Goal: Task Accomplishment & Management: Use online tool/utility

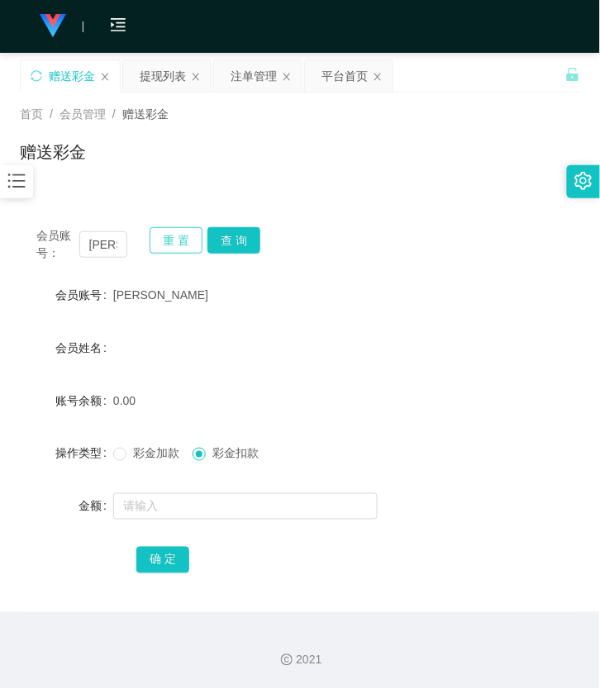
drag, startPoint x: 0, startPoint y: 0, endPoint x: 157, endPoint y: 248, distance: 293.5
click at [157, 248] on button "重 置" at bounding box center [176, 240] width 53 height 26
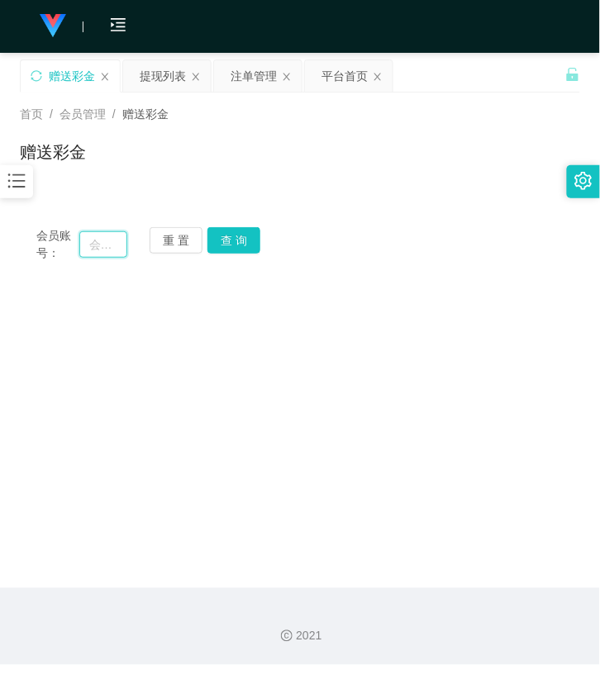
click at [119, 248] on input "text" at bounding box center [103, 244] width 48 height 26
paste input "942010"
type input "942010"
click at [246, 240] on button "查 询" at bounding box center [233, 240] width 53 height 26
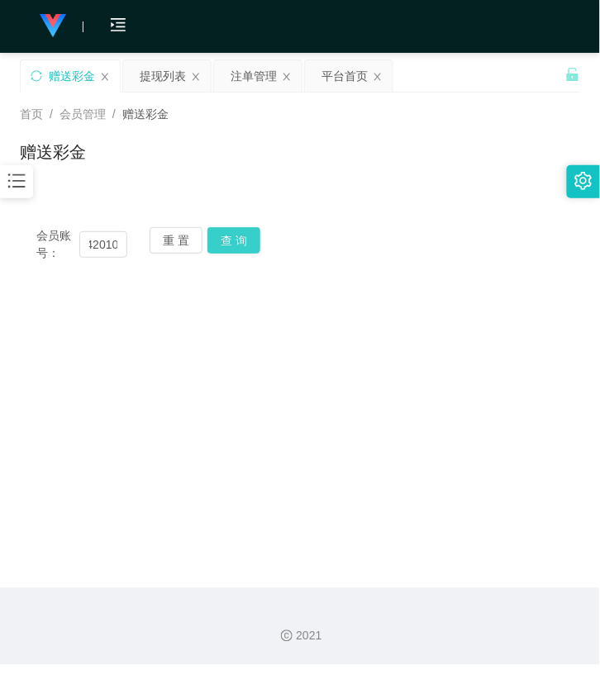
scroll to position [0, 0]
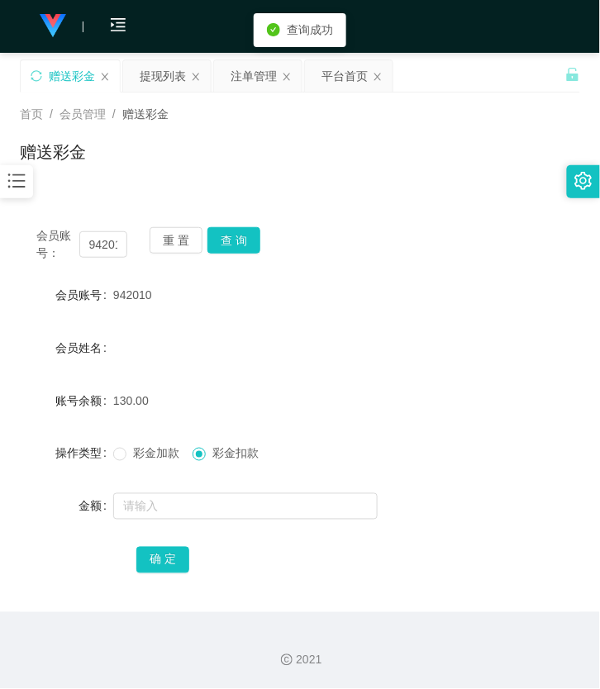
drag, startPoint x: 212, startPoint y: 524, endPoint x: 212, endPoint y: 509, distance: 14.9
click at [212, 524] on form "会员账号 942010 会员姓名 账号余额 130.00 操作类型 彩金加款 彩金扣款 金额 确 定" at bounding box center [300, 428] width 560 height 298
click at [211, 505] on input "text" at bounding box center [245, 506] width 264 height 26
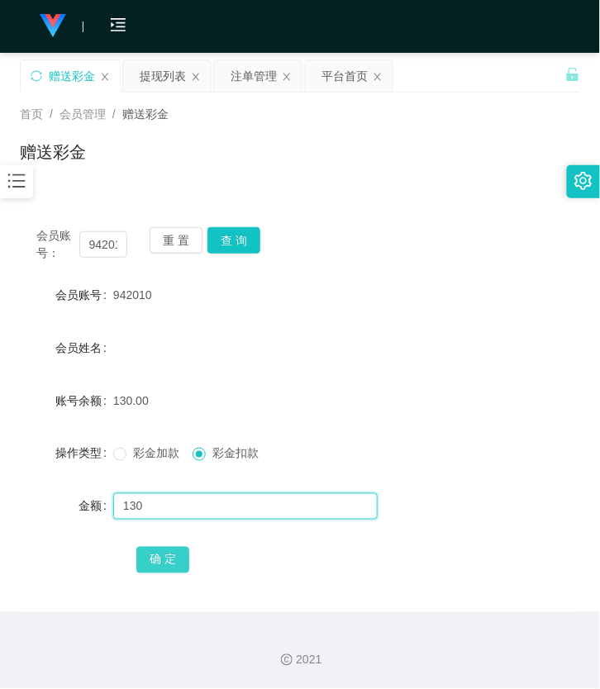
type input "130"
click at [158, 552] on button "确 定" at bounding box center [162, 560] width 53 height 26
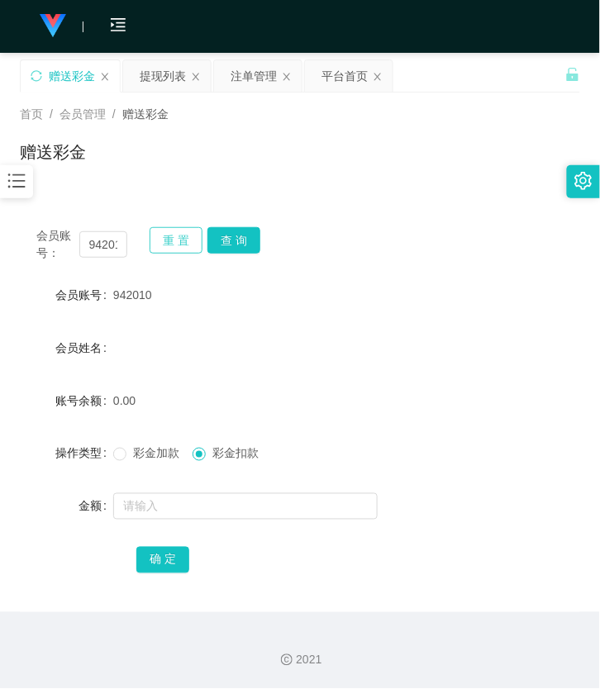
click at [164, 240] on button "重 置" at bounding box center [176, 240] width 53 height 26
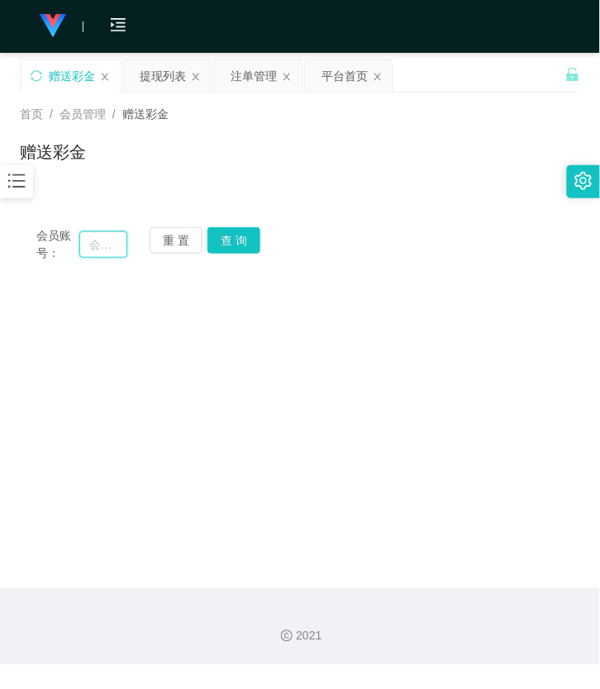
click at [112, 240] on input "text" at bounding box center [103, 244] width 48 height 26
paste input "teemun"
type input "teemun"
click at [236, 234] on button "查 询" at bounding box center [233, 240] width 53 height 26
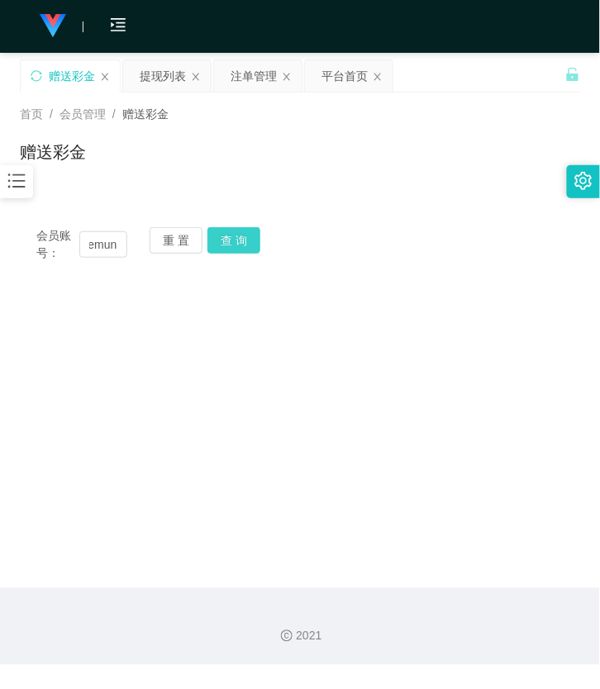
scroll to position [0, 0]
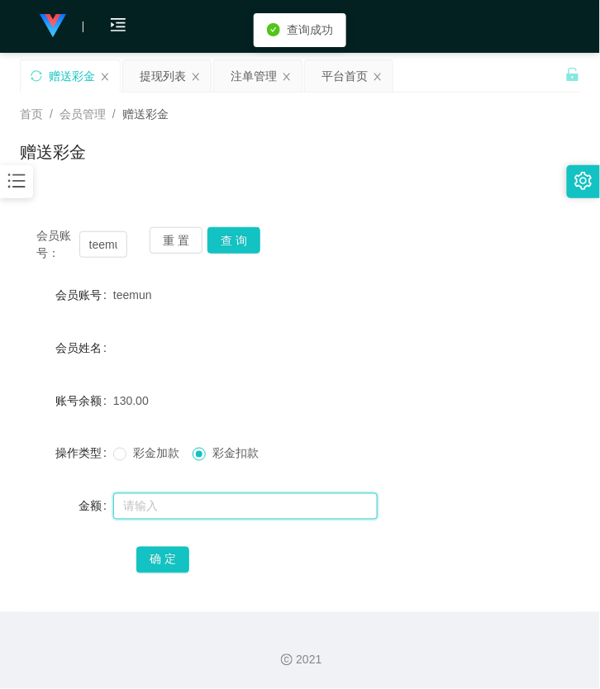
click at [183, 502] on input "text" at bounding box center [245, 506] width 264 height 26
type input "130"
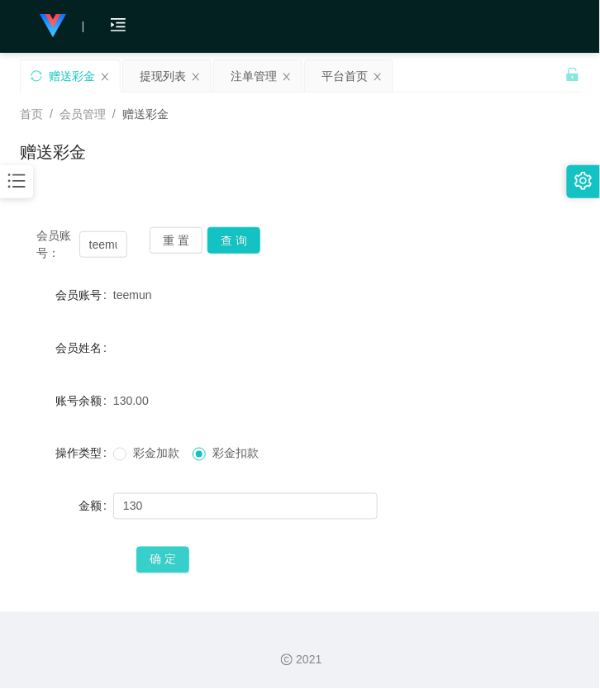
click at [155, 554] on button "确 定" at bounding box center [162, 560] width 53 height 26
click at [160, 233] on button "重 置" at bounding box center [176, 240] width 53 height 26
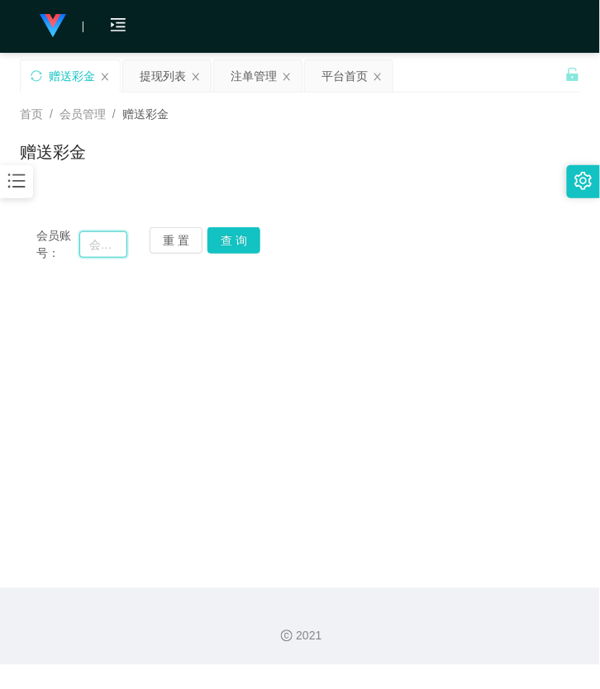
click at [92, 240] on input "text" at bounding box center [103, 244] width 48 height 26
paste input "yt8711"
type input "yt8711"
click at [250, 240] on button "查 询" at bounding box center [233, 240] width 53 height 26
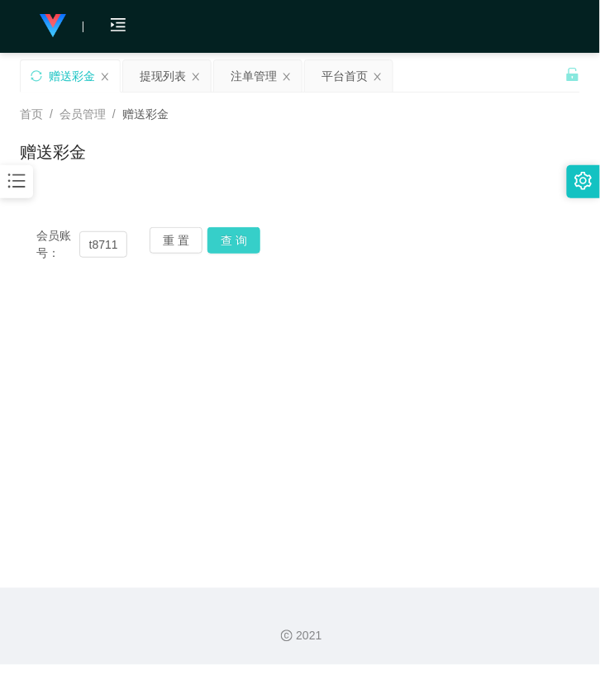
scroll to position [0, 0]
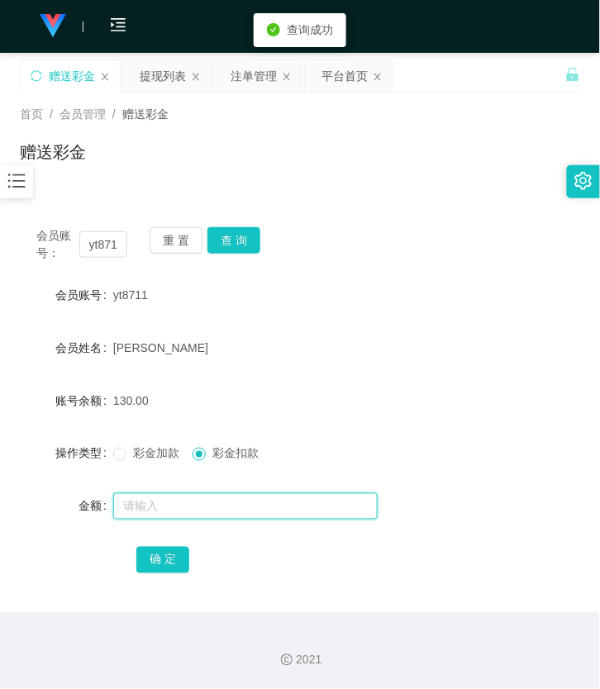
click at [183, 506] on input "text" at bounding box center [245, 506] width 264 height 26
type input "130"
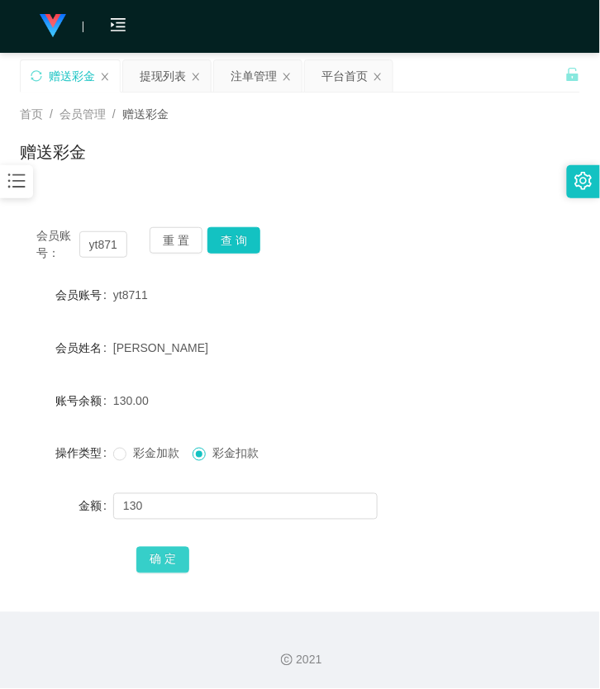
click at [164, 567] on button "确 定" at bounding box center [162, 560] width 53 height 26
click at [171, 238] on button "重 置" at bounding box center [176, 240] width 53 height 26
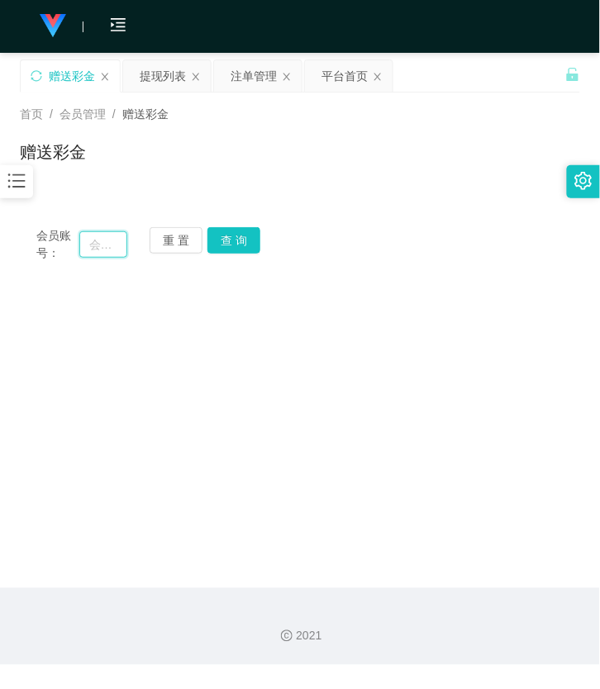
click at [113, 241] on input "text" at bounding box center [103, 244] width 48 height 26
paste input "kinochin00"
type input "kinochin00"
click at [212, 246] on button "查 询" at bounding box center [233, 240] width 53 height 26
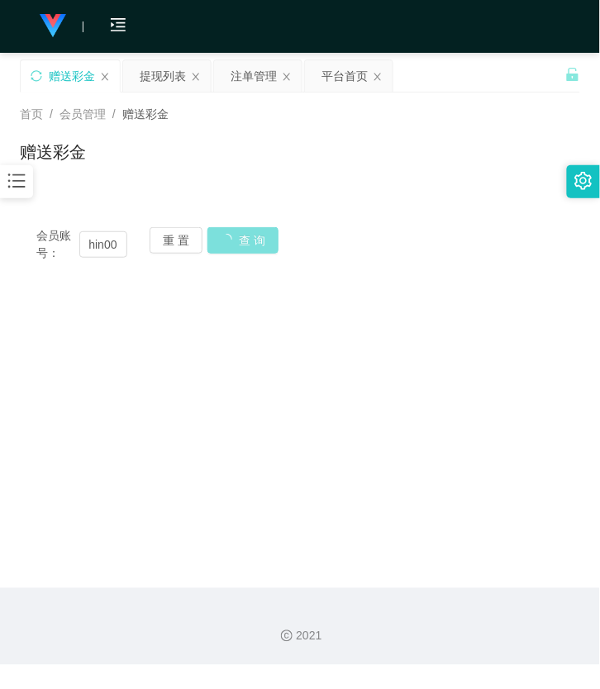
scroll to position [0, 0]
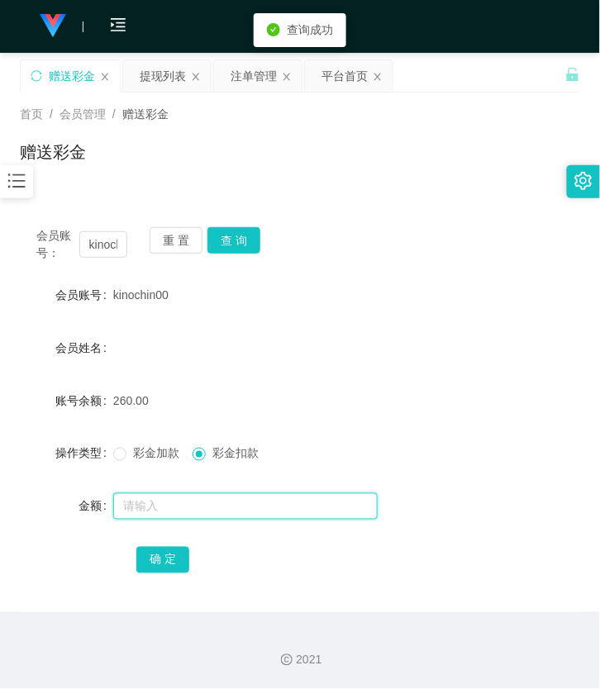
click at [159, 510] on input "text" at bounding box center [245, 506] width 264 height 26
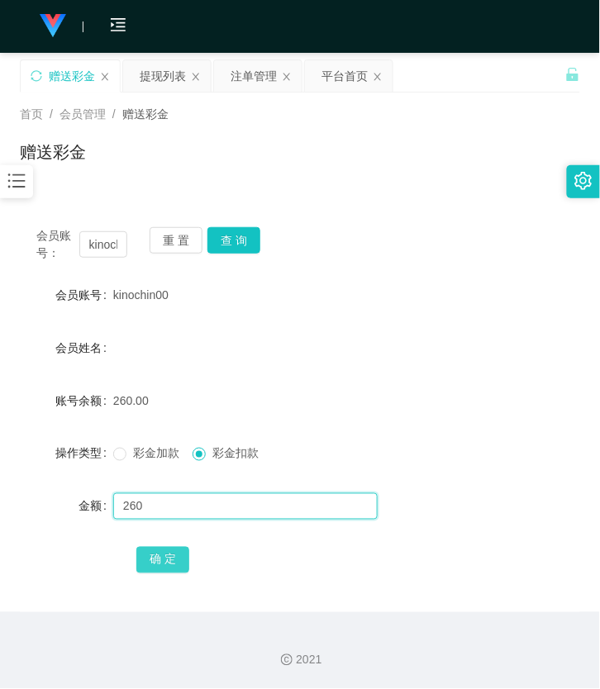
type input "260"
click at [166, 552] on button "确 定" at bounding box center [162, 560] width 53 height 26
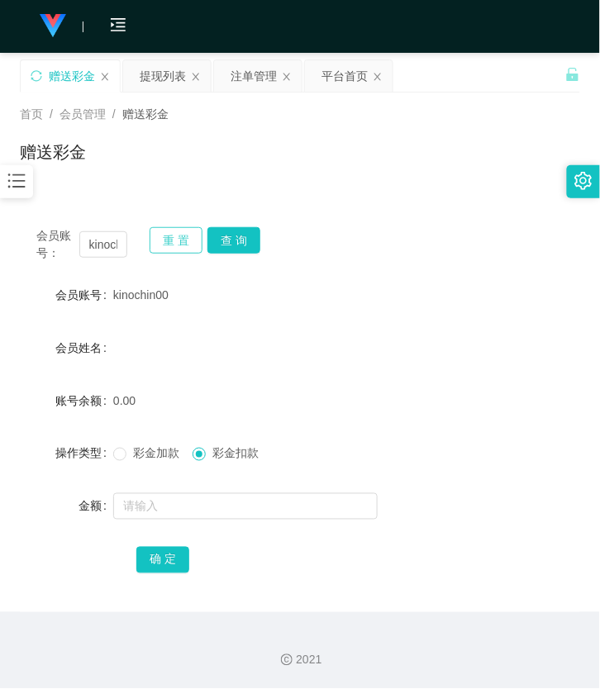
click at [169, 243] on button "重 置" at bounding box center [176, 240] width 53 height 26
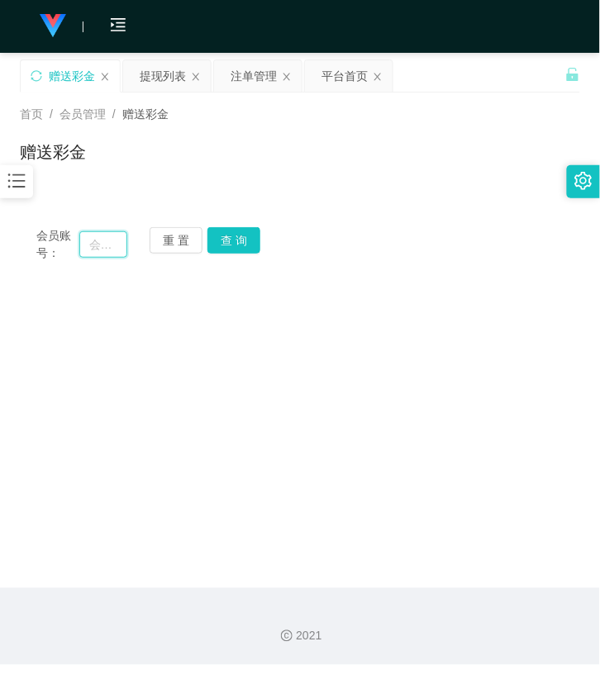
click at [105, 241] on input "text" at bounding box center [103, 244] width 48 height 26
paste input "alexandrawong7797"
type input "alexandrawong7797"
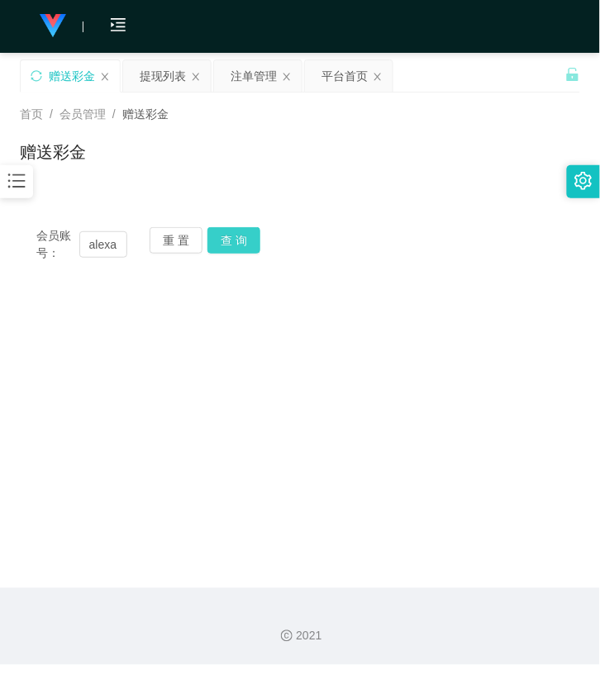
click at [235, 243] on button "查 询" at bounding box center [233, 240] width 53 height 26
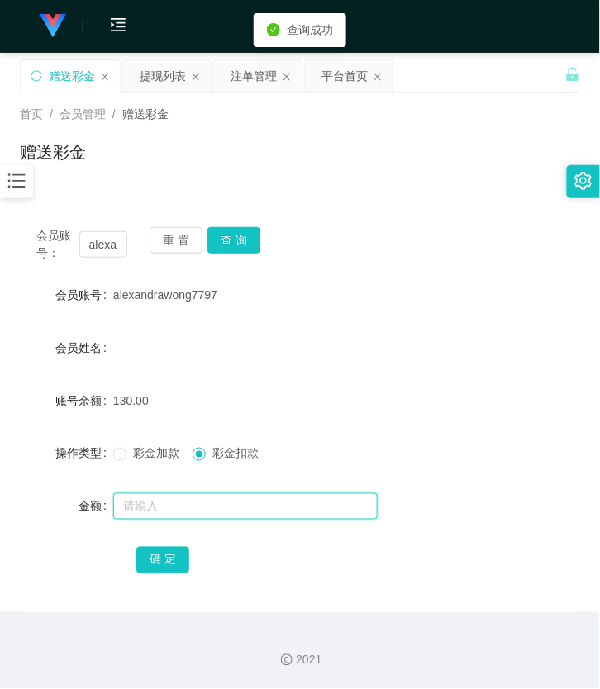
click at [202, 502] on input "text" at bounding box center [245, 506] width 264 height 26
type input "130"
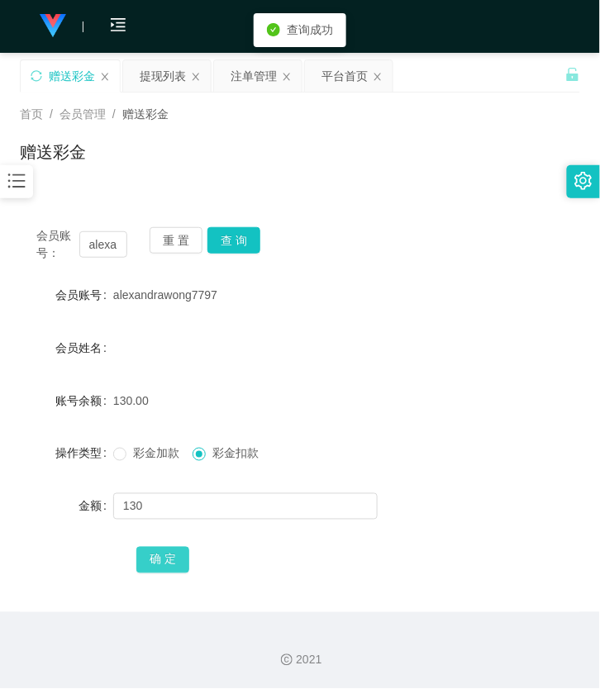
click at [164, 567] on button "确 定" at bounding box center [162, 560] width 53 height 26
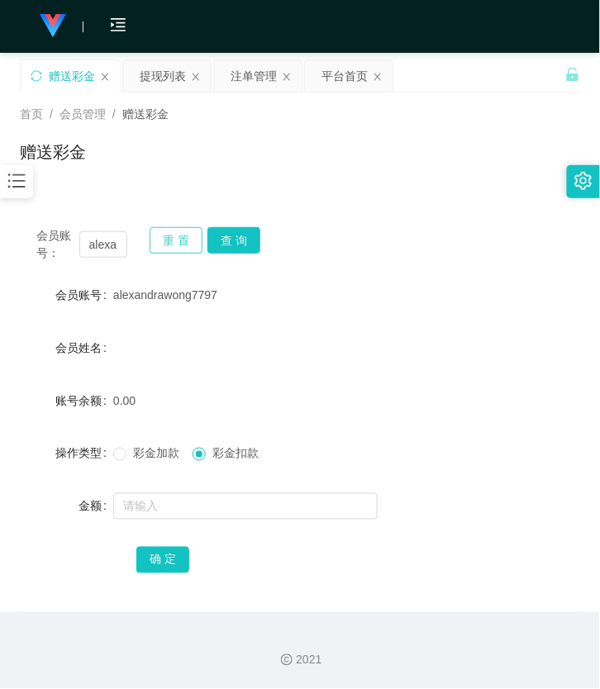
click at [167, 229] on button "重 置" at bounding box center [176, 240] width 53 height 26
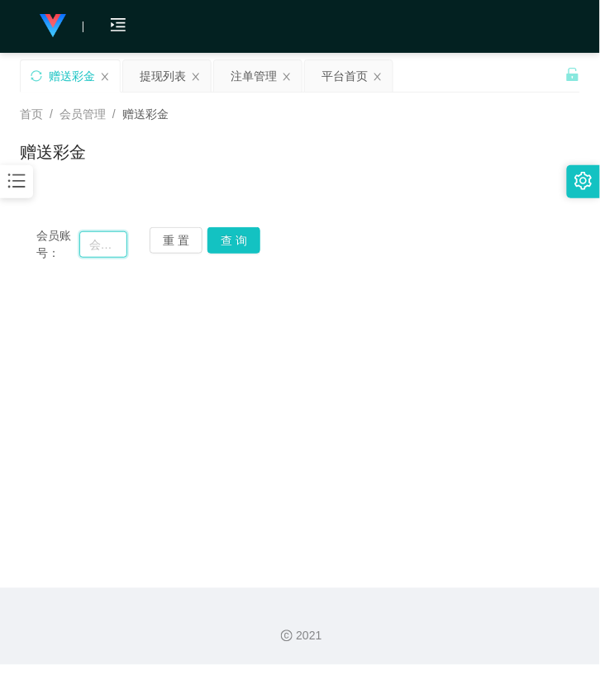
click at [118, 249] on input "text" at bounding box center [103, 244] width 48 height 26
paste input "Stanleyhuii"
type input "Stanleyhuii"
click at [240, 231] on button "查 询" at bounding box center [233, 240] width 53 height 26
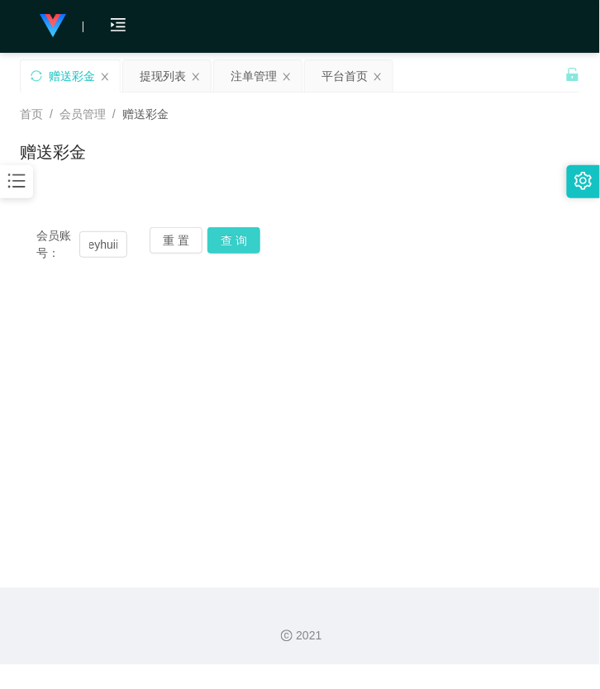
scroll to position [0, 0]
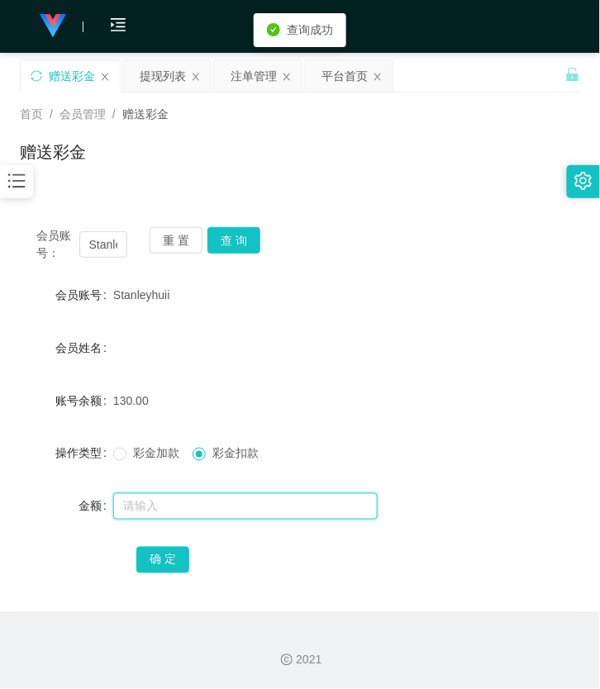
click at [160, 500] on input "text" at bounding box center [245, 506] width 264 height 26
type input "130"
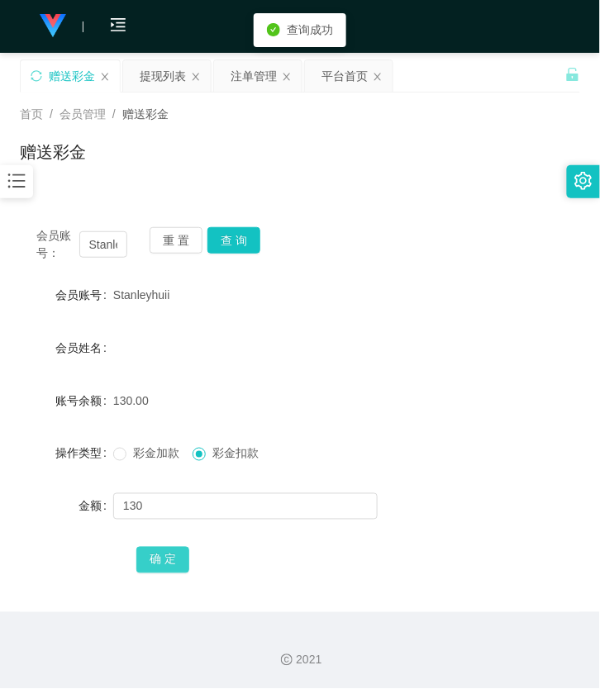
click at [178, 554] on button "确 定" at bounding box center [162, 560] width 53 height 26
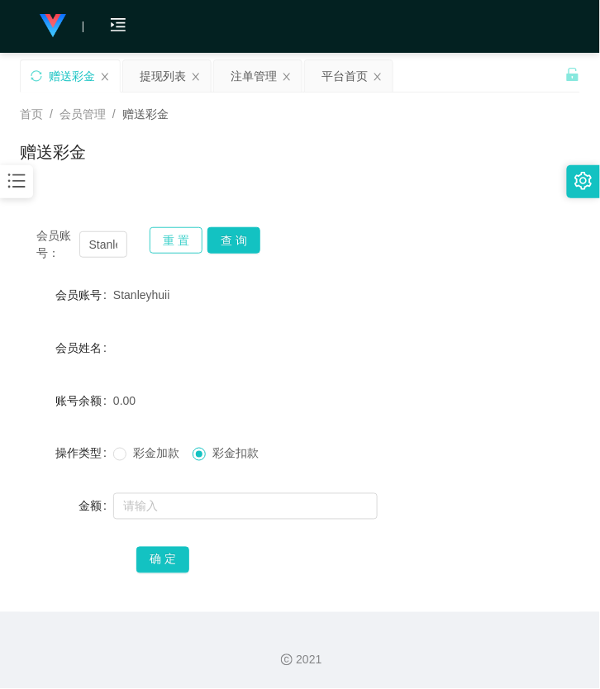
click at [197, 238] on button "重 置" at bounding box center [176, 240] width 53 height 26
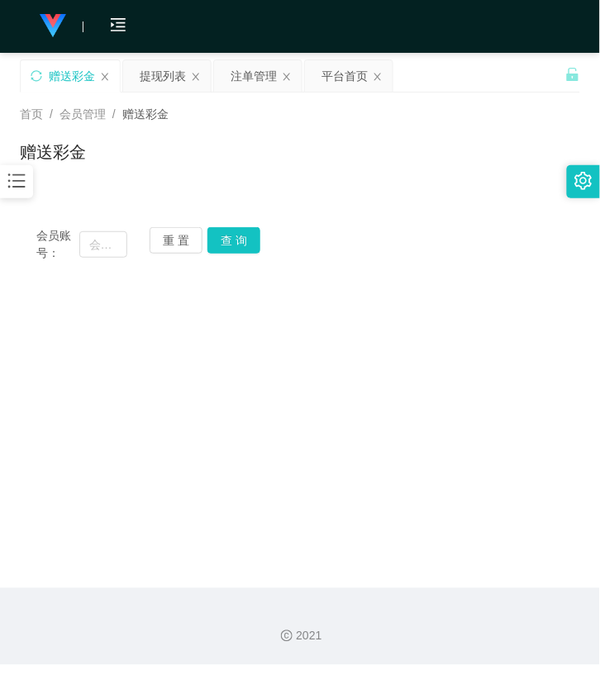
click at [111, 259] on div "会员账号：" at bounding box center [81, 244] width 91 height 35
click at [109, 246] on input "text" at bounding box center [103, 244] width 48 height 26
paste input "323326"
type input "323326"
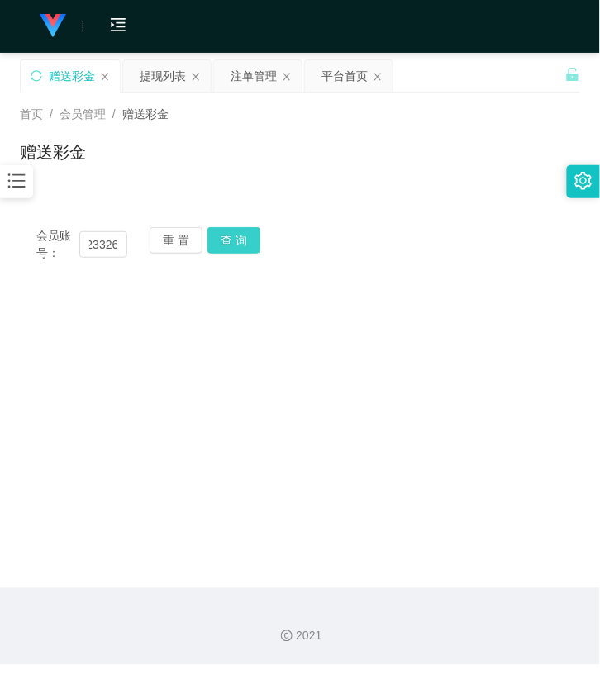
click at [241, 244] on button "查 询" at bounding box center [233, 240] width 53 height 26
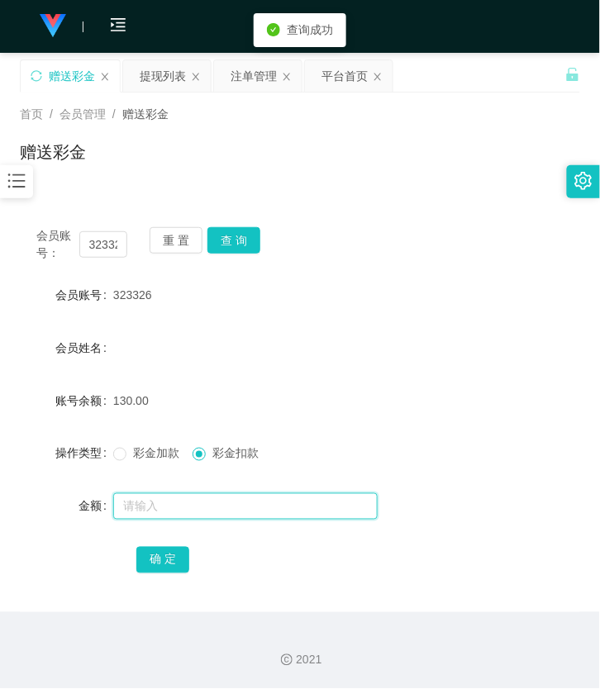
click at [159, 517] on input "text" at bounding box center [245, 506] width 264 height 26
type input "130"
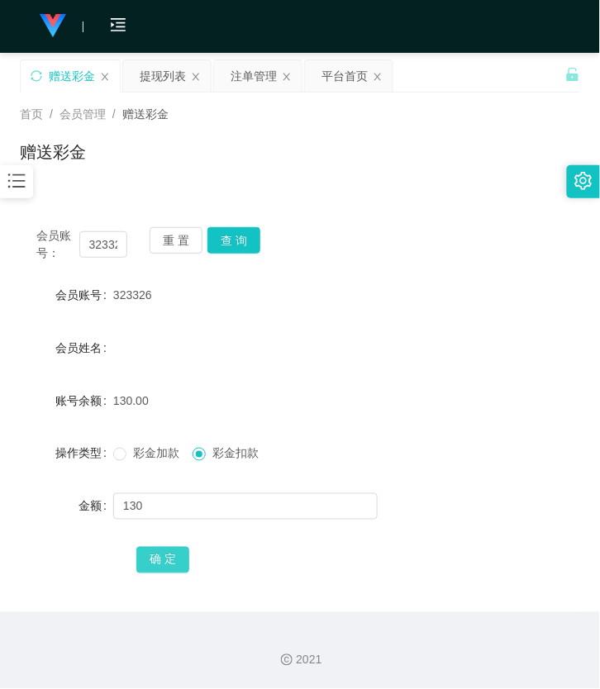
click at [161, 572] on button "确 定" at bounding box center [162, 560] width 53 height 26
click at [163, 245] on button "重 置" at bounding box center [176, 240] width 53 height 26
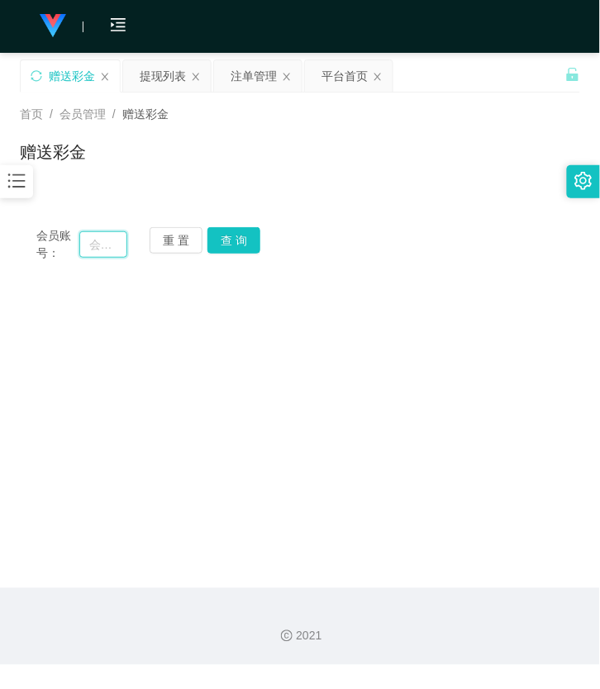
click at [99, 243] on input "text" at bounding box center [103, 244] width 48 height 26
paste input "231212"
type input "231212"
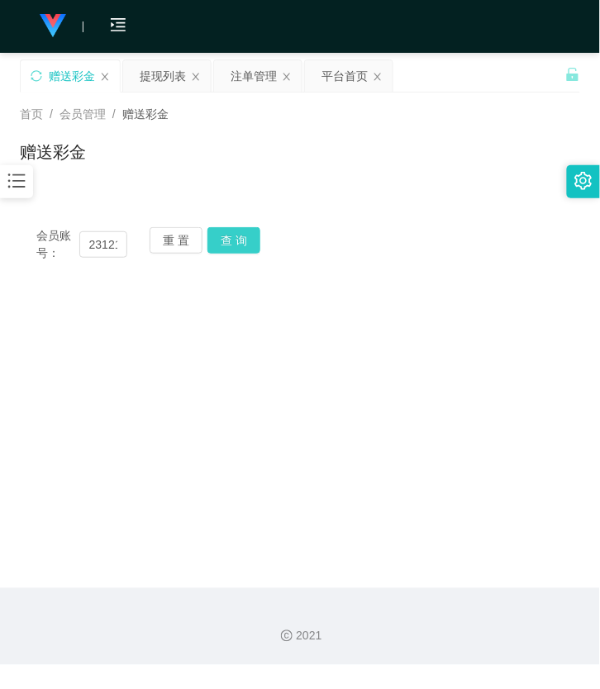
click at [236, 244] on button "查 询" at bounding box center [233, 240] width 53 height 26
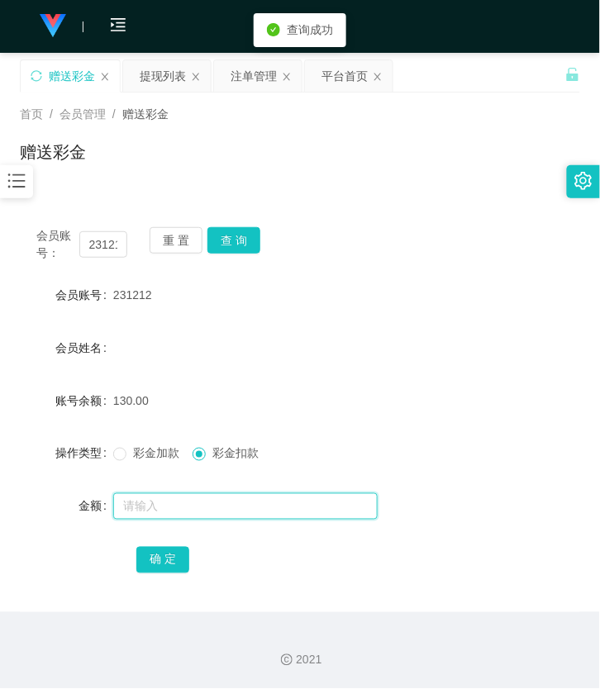
click at [144, 508] on input "text" at bounding box center [245, 506] width 264 height 26
type input "130"
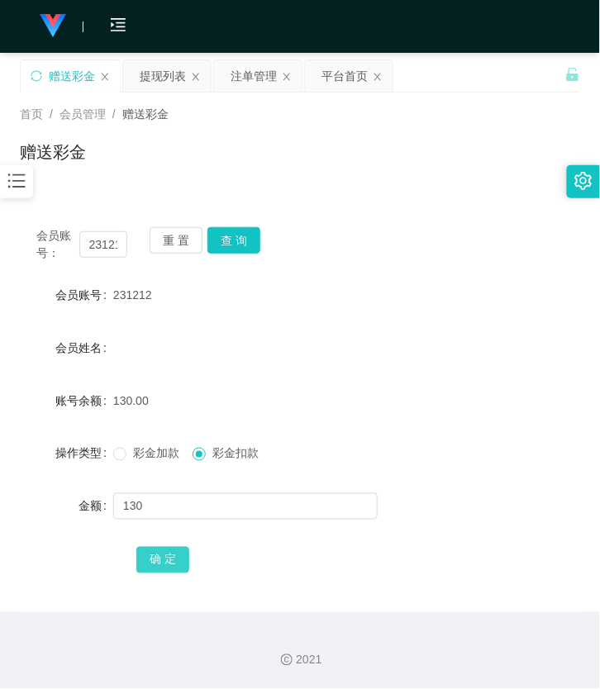
click at [170, 566] on button "确 定" at bounding box center [162, 560] width 53 height 26
click at [164, 236] on button "重 置" at bounding box center [176, 240] width 53 height 26
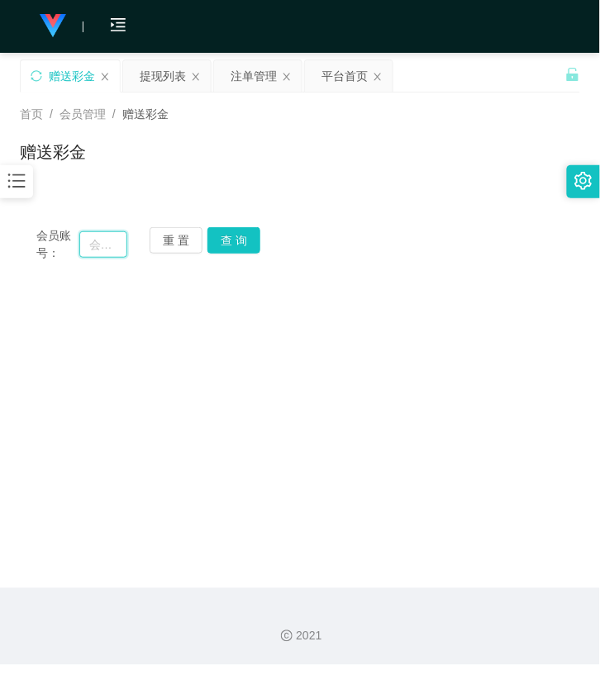
click at [93, 240] on input "text" at bounding box center [103, 244] width 48 height 26
paste input "Qqqq6666"
type input "Qqqq6666"
click at [253, 235] on button "查 询" at bounding box center [233, 240] width 53 height 26
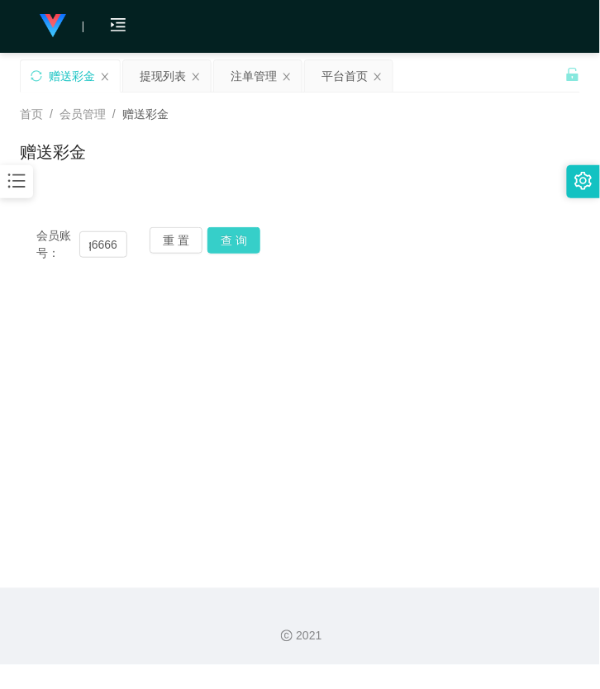
scroll to position [0, 0]
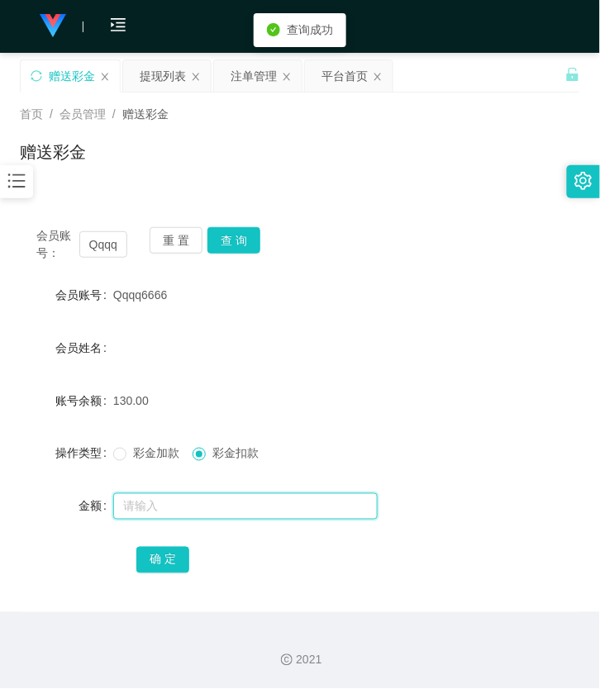
click at [182, 500] on input "text" at bounding box center [245, 506] width 264 height 26
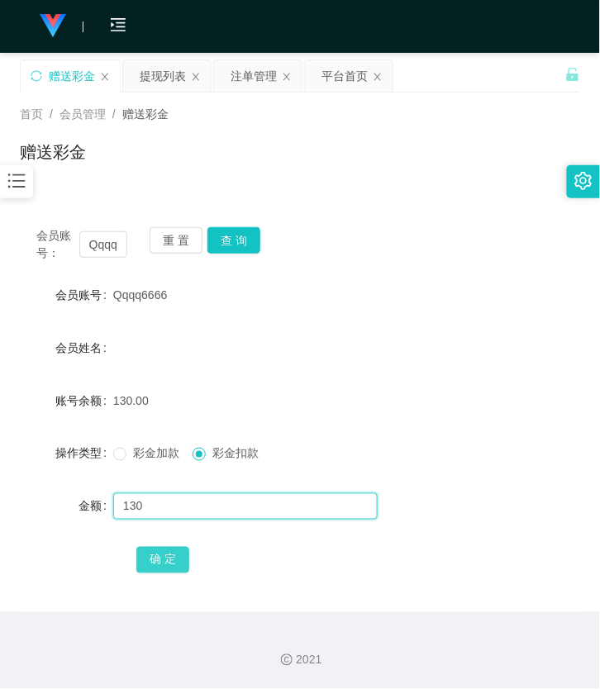
type input "130"
click at [174, 567] on button "确 定" at bounding box center [162, 560] width 53 height 26
